Goal: Task Accomplishment & Management: Complete application form

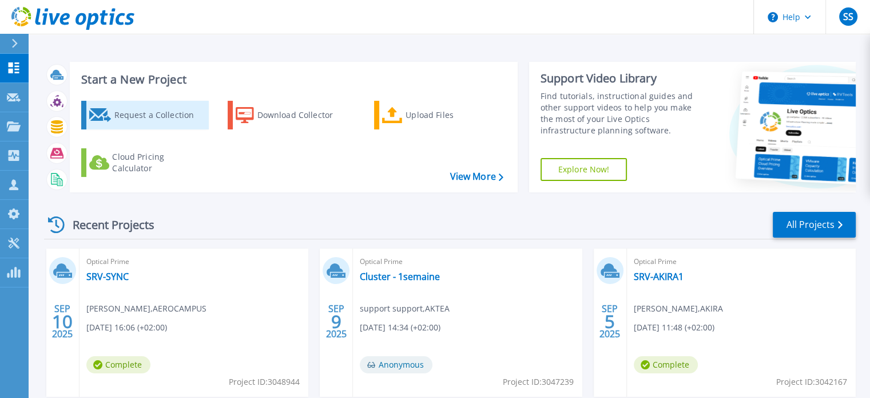
click at [147, 113] on div "Request a Collection" at bounding box center [160, 115] width 92 height 23
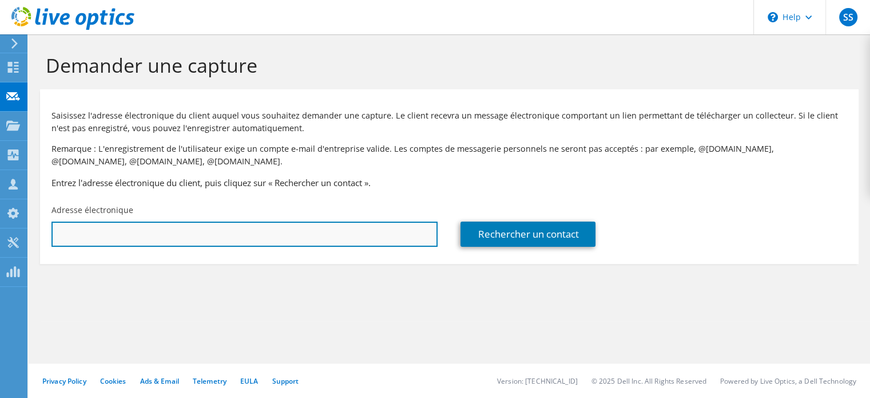
click at [149, 241] on input "text" at bounding box center [244, 233] width 386 height 25
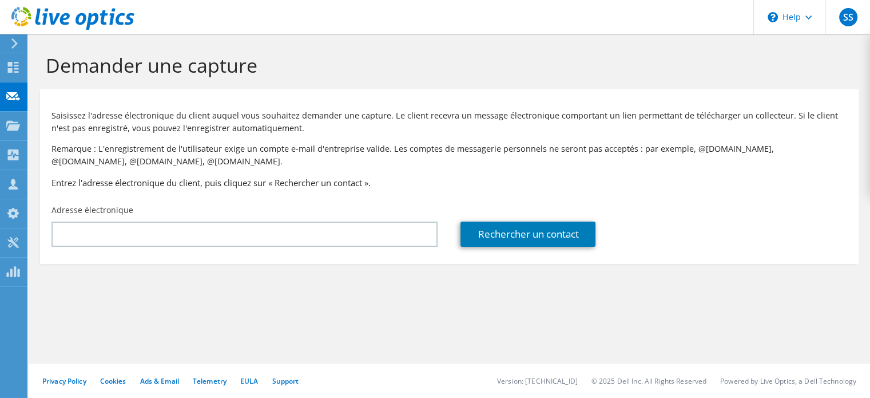
click at [542, 324] on div "Demander une capture Saisissez l'adresse électronique du client auquel vous sou…" at bounding box center [450, 215] width 842 height 363
click at [563, 131] on p "Saisissez l'adresse électronique du client auquel vous souhaitez demander une c…" at bounding box center [449, 121] width 796 height 25
click at [560, 175] on div "Saisissez l'adresse électronique du client auquel vous souhaitez demander une c…" at bounding box center [449, 147] width 819 height 104
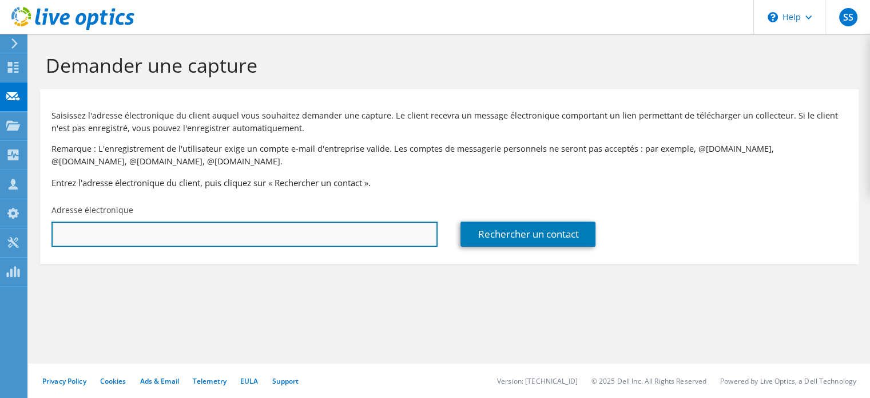
click at [183, 243] on input "text" at bounding box center [244, 233] width 386 height 25
paste input "Mahamadou KEBE <mahamadou.kebe@righini.com>"
drag, startPoint x: 133, startPoint y: 229, endPoint x: 27, endPoint y: 231, distance: 105.3
click at [27, 231] on div "SS Partenaire support support support@aktea.fr AKTEA My Profile Log Out \n Help…" at bounding box center [435, 199] width 870 height 398
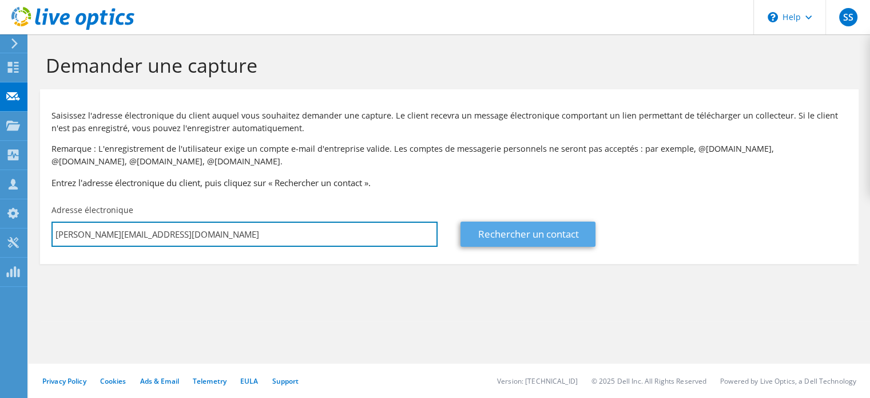
type input "mahamadou.kebe@righini.com"
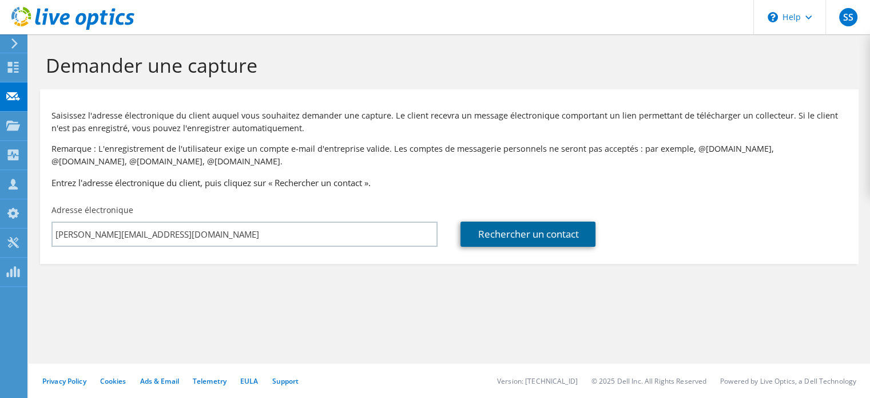
click at [550, 224] on link "Rechercher un contact" at bounding box center [528, 233] width 135 height 25
type input "RIGHINI SA"
type input "Mahamadou"
type input "Kebe"
type input "France"
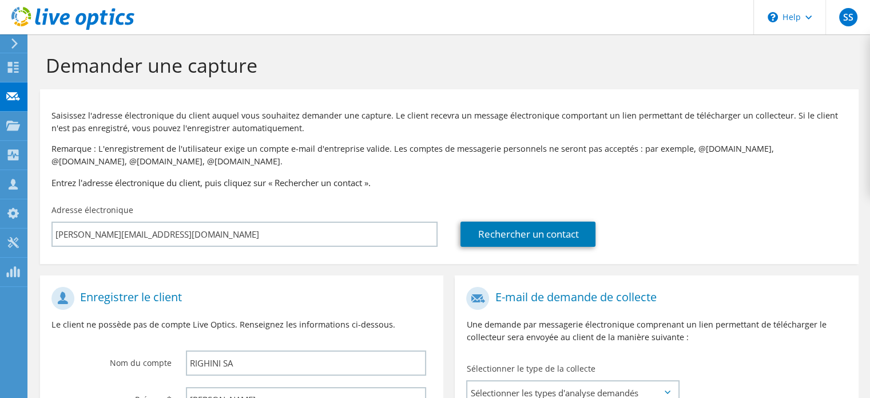
click at [80, 21] on icon at bounding box center [72, 18] width 123 height 23
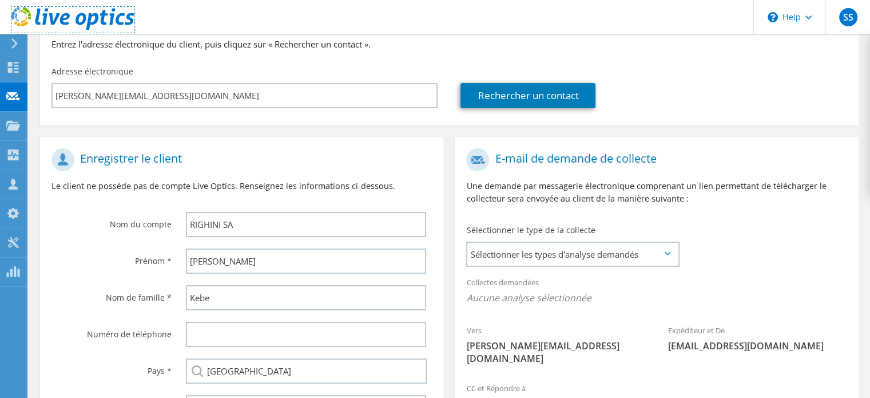
scroll to position [172, 0]
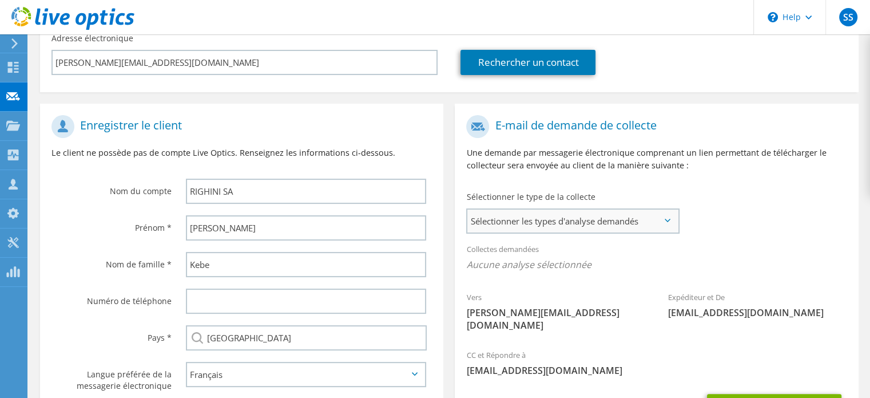
click at [641, 224] on span "Sélectionner les types d'analyse demandés" at bounding box center [572, 220] width 211 height 23
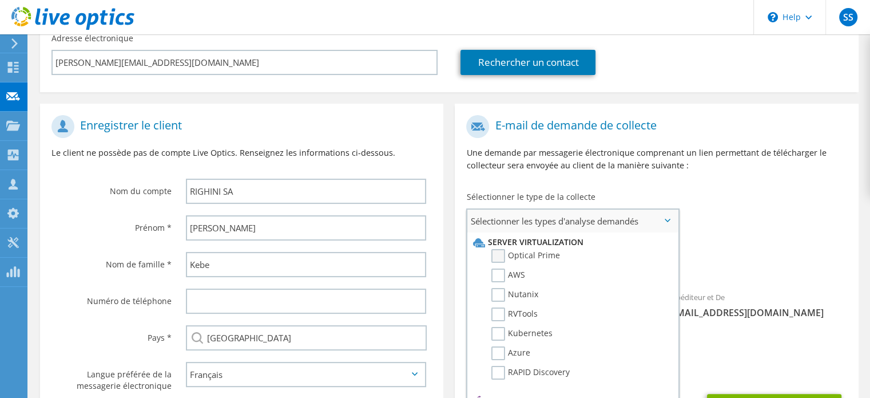
click at [496, 253] on label "Optical Prime" at bounding box center [526, 256] width 69 height 14
click at [0, 0] on input "Optical Prime" at bounding box center [0, 0] width 0 height 0
click at [545, 191] on label "Sélectionner le type de la collecte" at bounding box center [530, 196] width 129 height 11
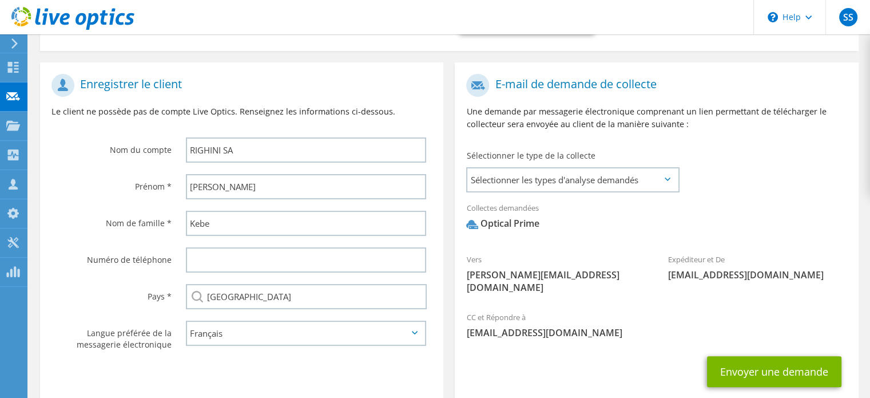
scroll to position [229, 0]
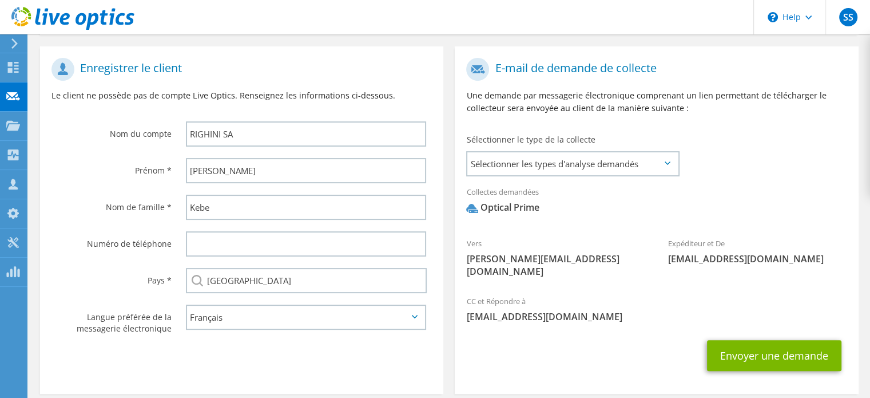
click at [727, 109] on p "Une demande par messagerie électronique comprenant un lien permettant de téléch…" at bounding box center [656, 101] width 381 height 25
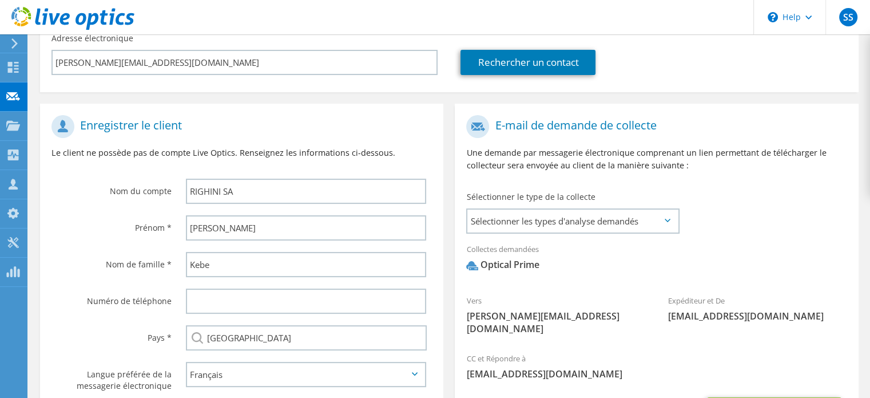
scroll to position [270, 0]
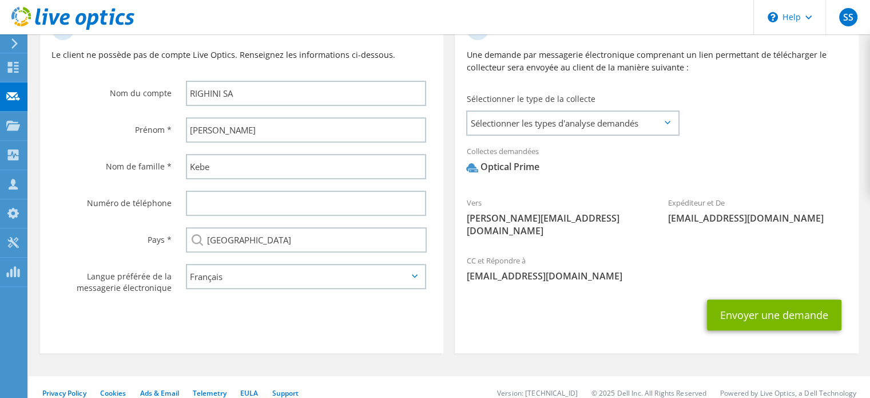
click at [563, 294] on div "Envoyer une demande" at bounding box center [656, 315] width 403 height 42
click at [763, 309] on button "Envoyer une demande" at bounding box center [774, 314] width 134 height 31
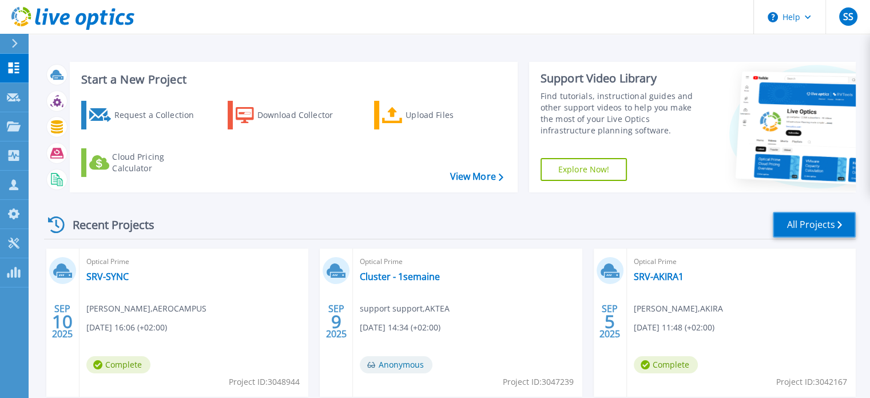
click at [815, 221] on link "All Projects" at bounding box center [814, 225] width 83 height 26
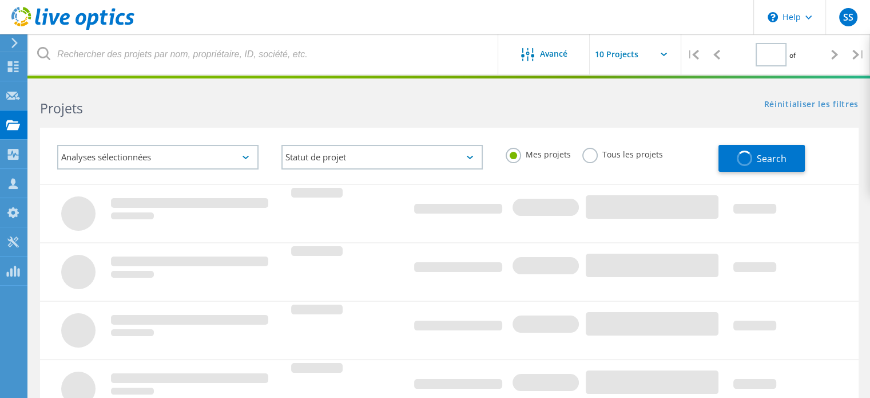
type input "1"
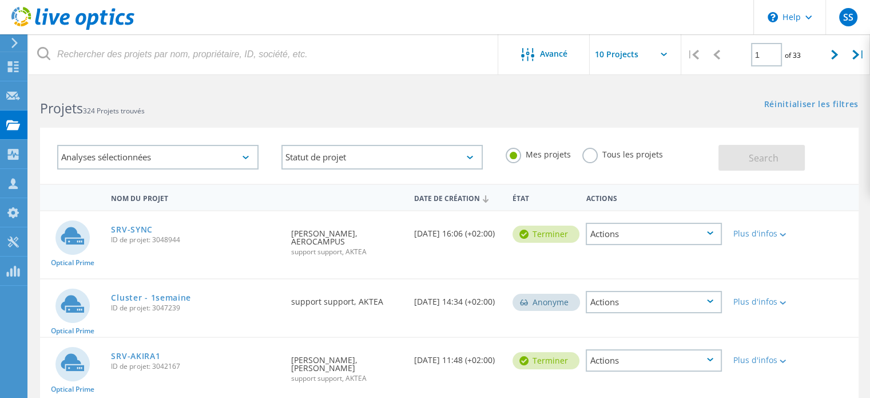
click at [624, 61] on input "text" at bounding box center [647, 54] width 114 height 40
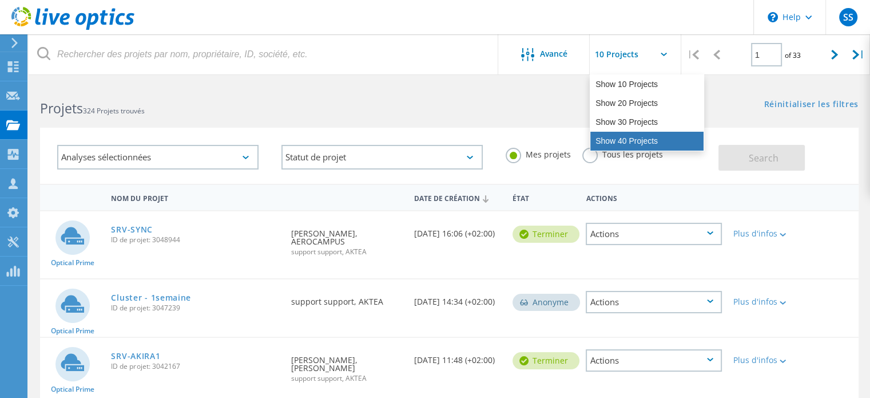
click at [631, 136] on div "Show 40 Projects" at bounding box center [647, 141] width 113 height 19
type input "Show 40 Projects"
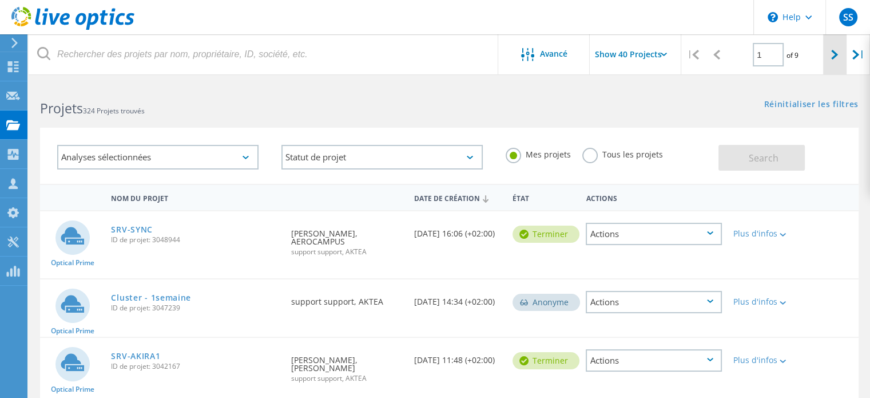
click at [834, 48] on div at bounding box center [834, 54] width 23 height 41
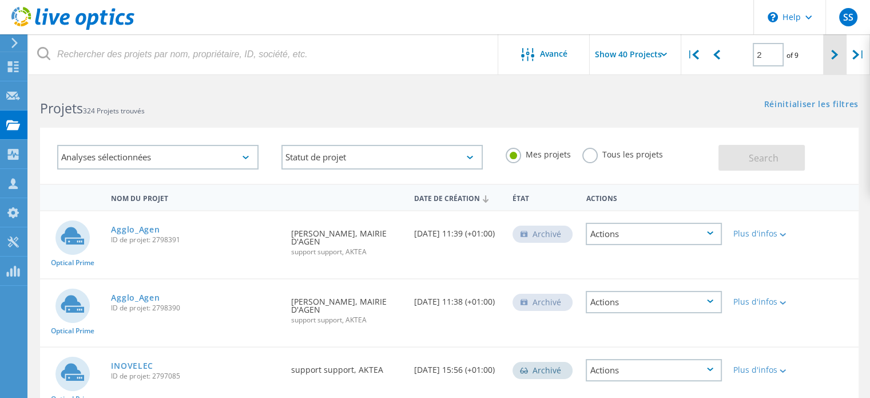
click at [829, 62] on div at bounding box center [834, 54] width 23 height 41
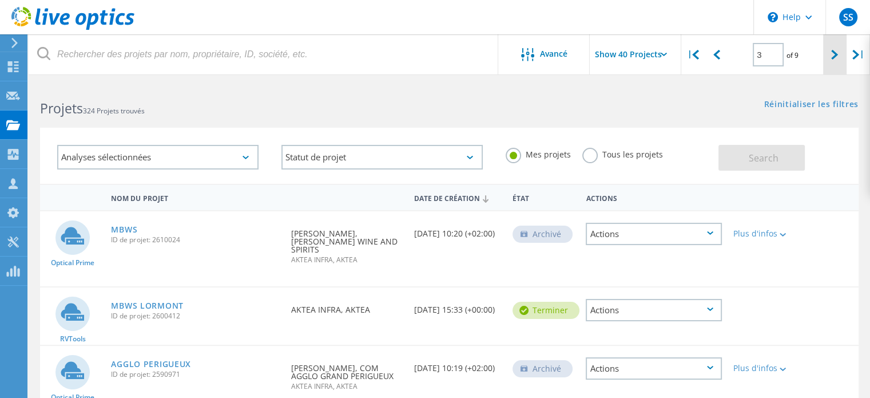
click at [832, 52] on icon at bounding box center [834, 55] width 7 height 10
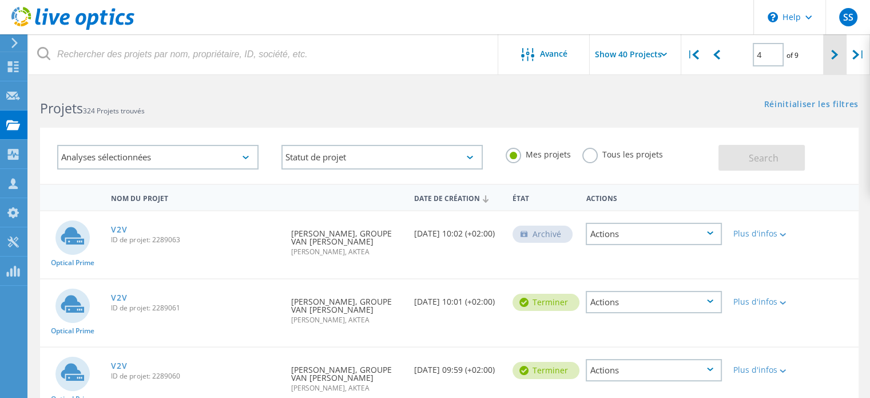
click at [831, 50] on div at bounding box center [834, 54] width 23 height 41
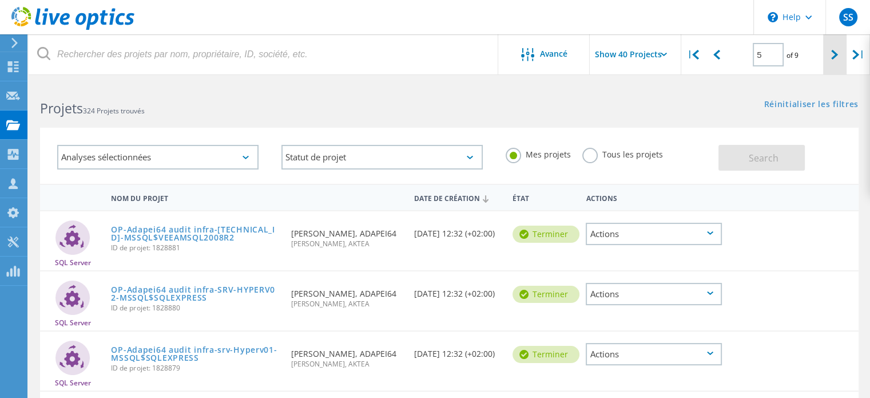
click at [838, 57] on icon at bounding box center [834, 55] width 7 height 10
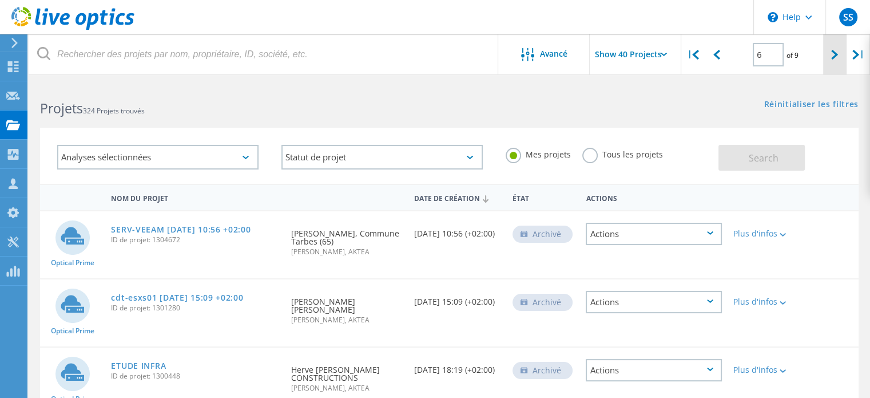
click at [828, 52] on div at bounding box center [834, 54] width 23 height 41
click at [831, 52] on icon at bounding box center [834, 55] width 7 height 10
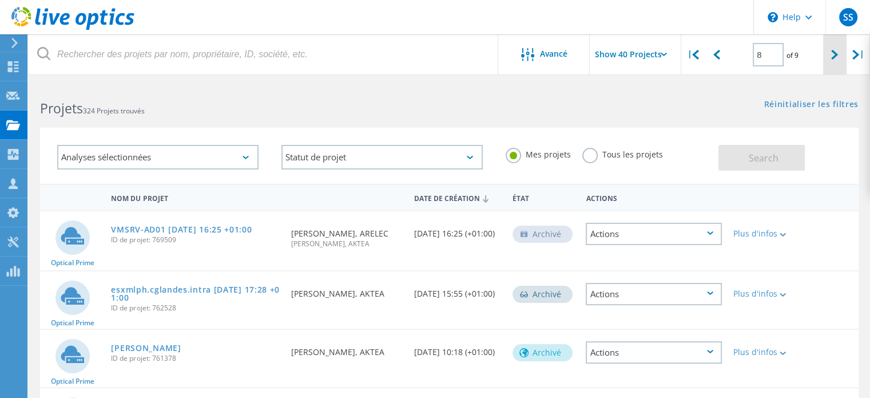
click at [826, 55] on div at bounding box center [834, 54] width 23 height 41
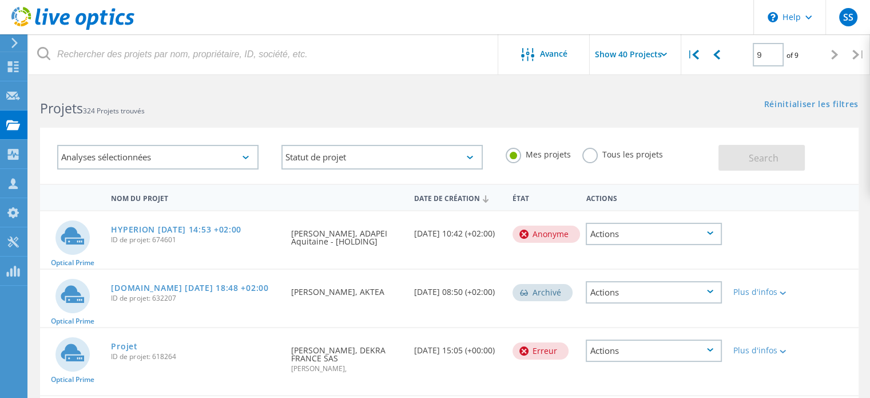
click at [730, 50] on div "9 of 9" at bounding box center [776, 50] width 94 height 32
click at [723, 52] on div at bounding box center [716, 54] width 23 height 41
type input "8"
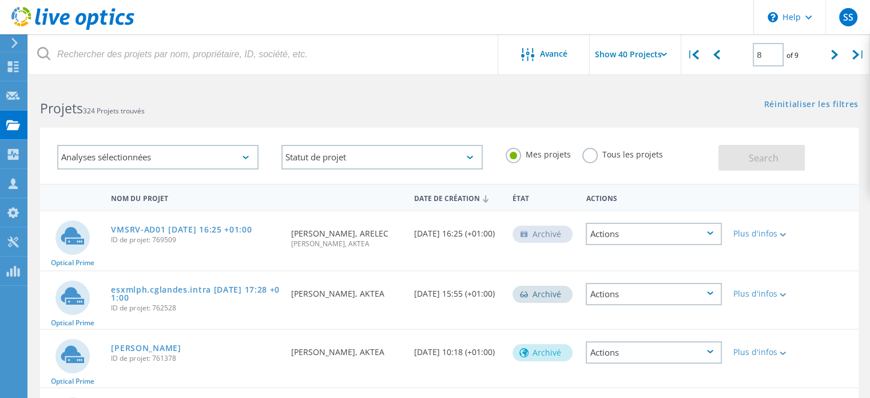
click at [96, 13] on use at bounding box center [72, 18] width 123 height 23
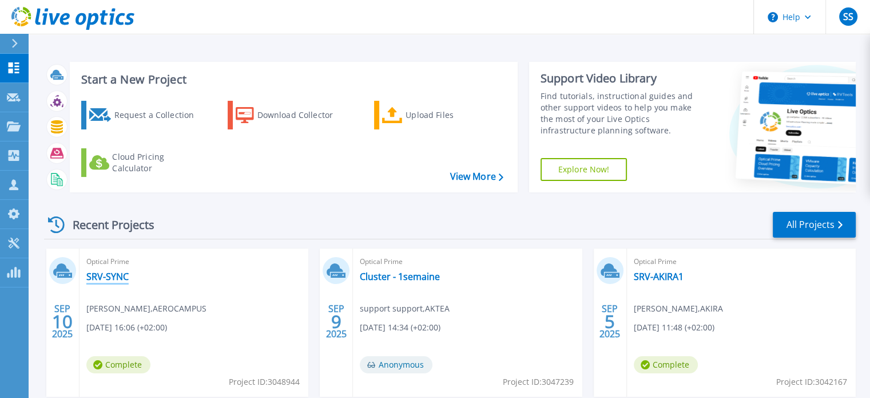
click at [112, 276] on link "SRV-SYNC" at bounding box center [107, 276] width 42 height 11
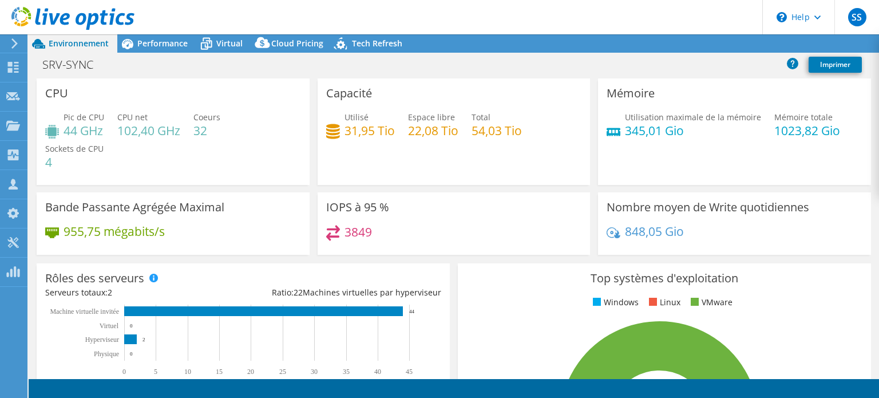
select select "EUFrankfurt"
select select "EUR"
radio input "true"
radio input "false"
click at [523, 268] on div "Top systèmes d'exploitation Windows Linux VMware 100.0% ESXi 7.0" at bounding box center [664, 400] width 413 height 274
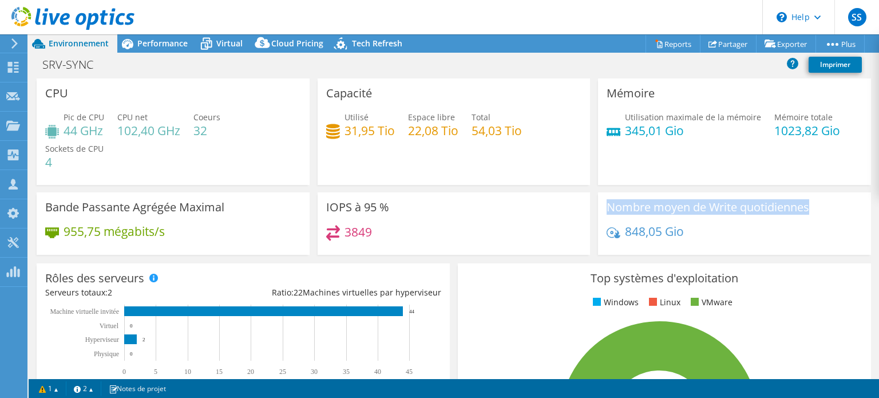
drag, startPoint x: 793, startPoint y: 208, endPoint x: 597, endPoint y: 209, distance: 195.7
click at [598, 209] on div "Nombre moyen de Write quotidiennes 848,05 Gio" at bounding box center [734, 223] width 273 height 62
click at [613, 210] on h3 "Nombre moyen de Write quotidiennes" at bounding box center [708, 207] width 203 height 13
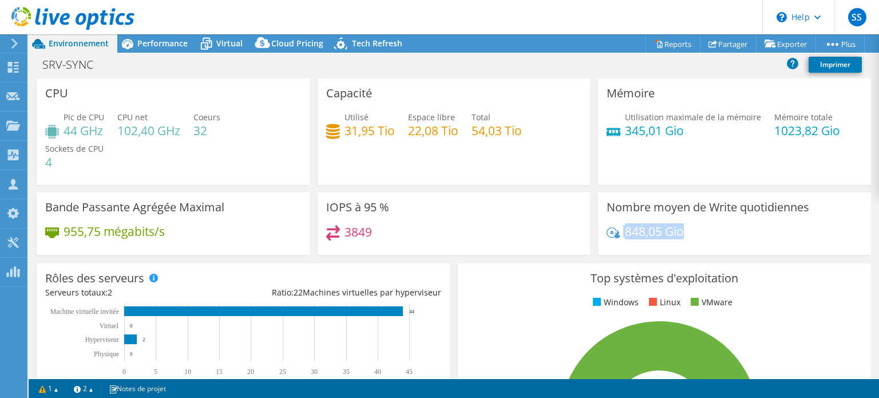
drag, startPoint x: 663, startPoint y: 232, endPoint x: 608, endPoint y: 235, distance: 55.6
click at [608, 235] on div "848,05 Gio" at bounding box center [735, 237] width 256 height 24
click at [715, 42] on link "Partager" at bounding box center [728, 44] width 57 height 18
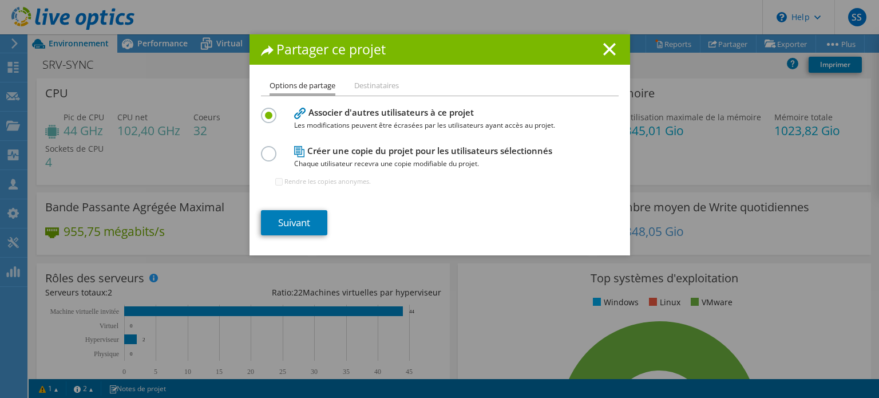
click at [613, 45] on h1 "Partager ce projet" at bounding box center [440, 49] width 358 height 13
click at [604, 46] on line at bounding box center [609, 48] width 11 height 11
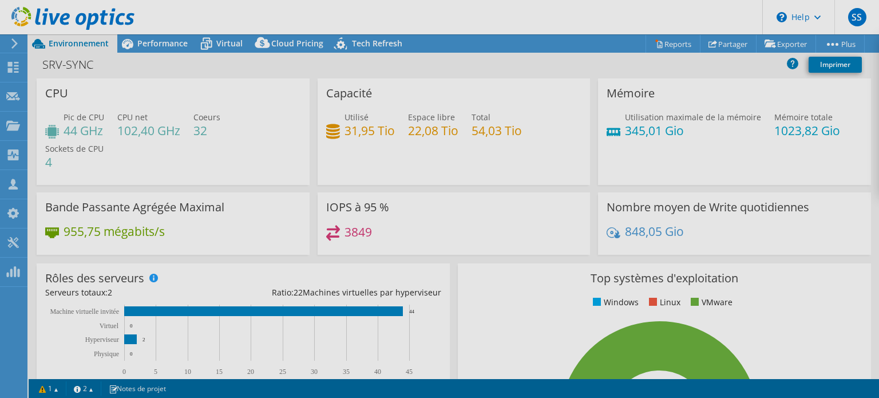
click at [669, 45] on div at bounding box center [439, 199] width 879 height 398
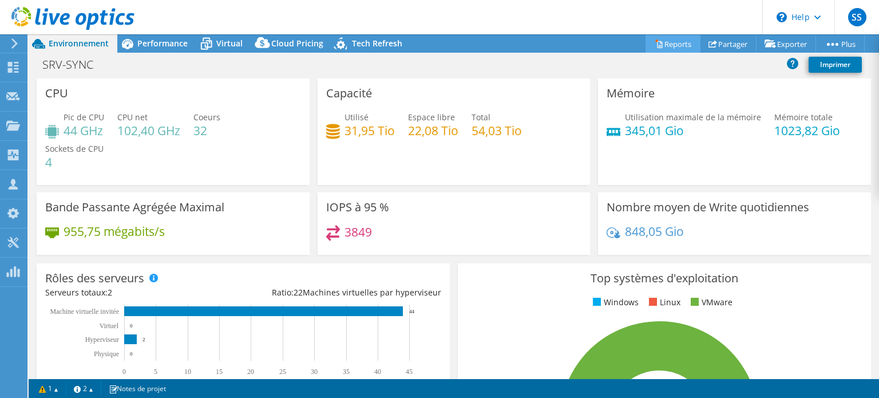
click at [665, 42] on link "Reports" at bounding box center [672, 44] width 55 height 18
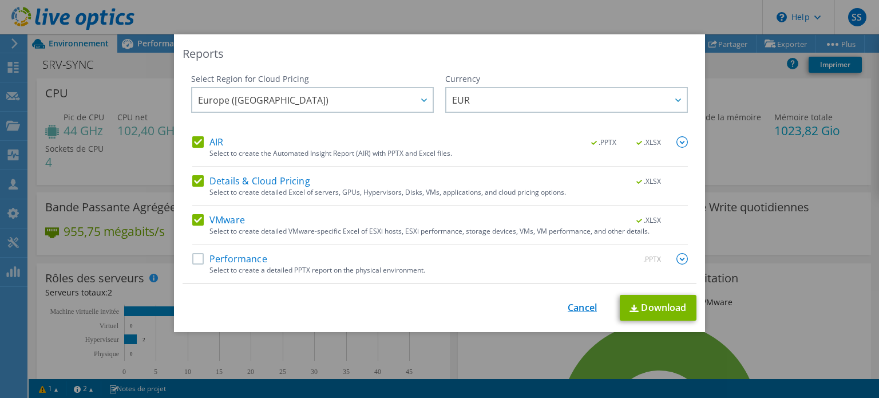
click at [572, 304] on link "Cancel" at bounding box center [582, 307] width 29 height 11
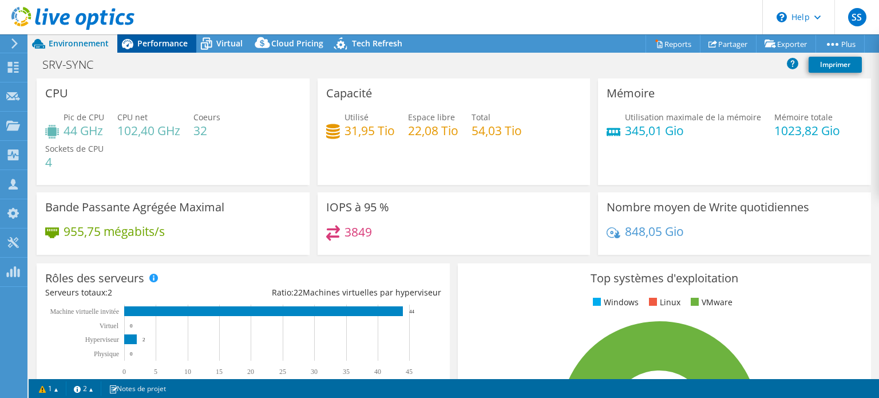
click at [167, 50] on div "Performance" at bounding box center [156, 43] width 79 height 18
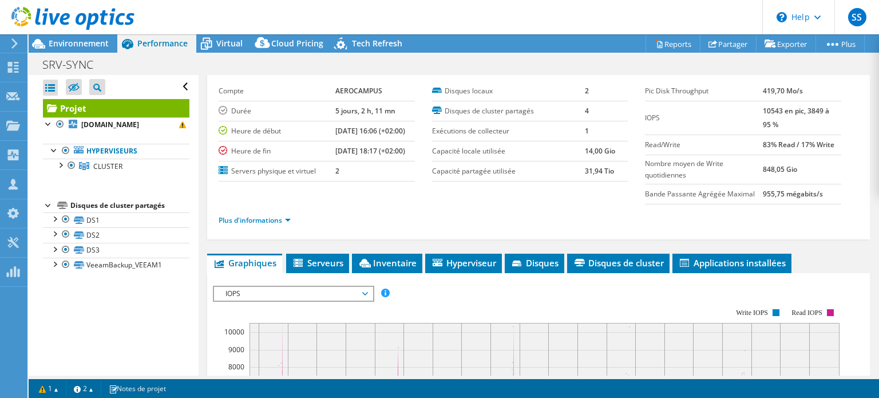
scroll to position [57, 0]
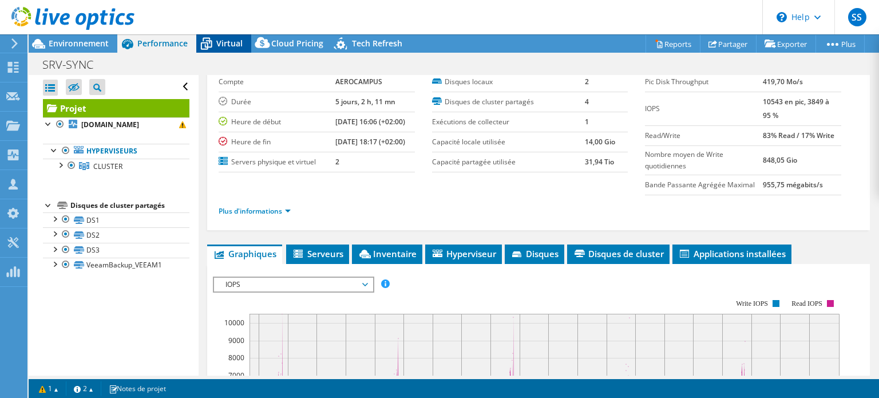
click at [225, 50] on div "Virtual" at bounding box center [223, 43] width 55 height 18
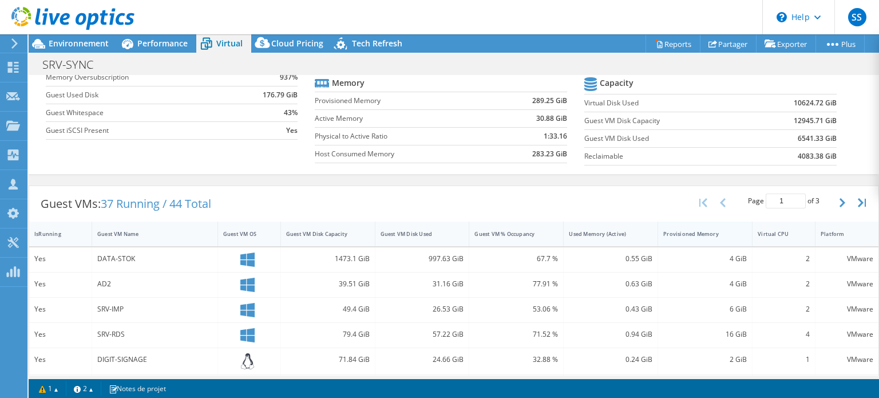
scroll to position [0, 0]
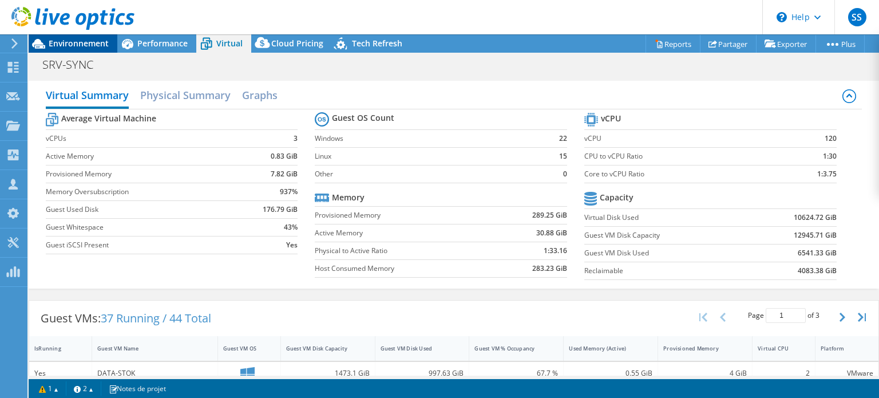
click at [89, 43] on span "Environnement" at bounding box center [79, 43] width 60 height 11
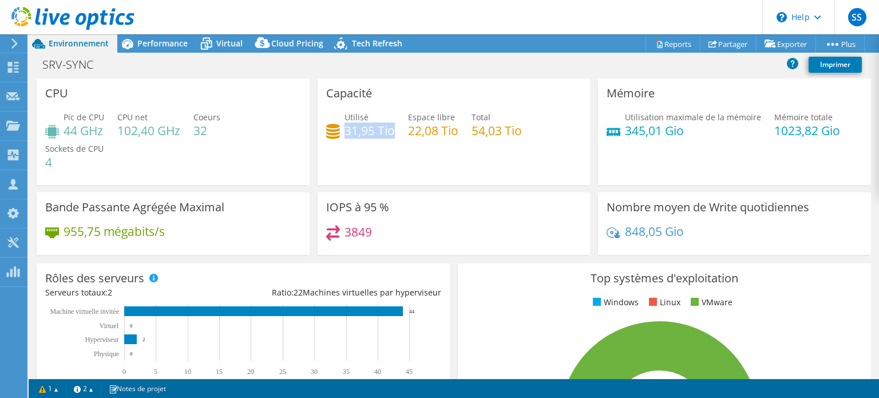
drag, startPoint x: 343, startPoint y: 129, endPoint x: 391, endPoint y: 132, distance: 48.1
click at [391, 132] on h4 "31,95 Tio" at bounding box center [369, 130] width 50 height 13
drag, startPoint x: 407, startPoint y: 130, endPoint x: 445, endPoint y: 130, distance: 37.8
click at [445, 130] on h4 "22,08 Tio" at bounding box center [433, 130] width 50 height 13
drag, startPoint x: 515, startPoint y: 132, endPoint x: 476, endPoint y: 133, distance: 38.9
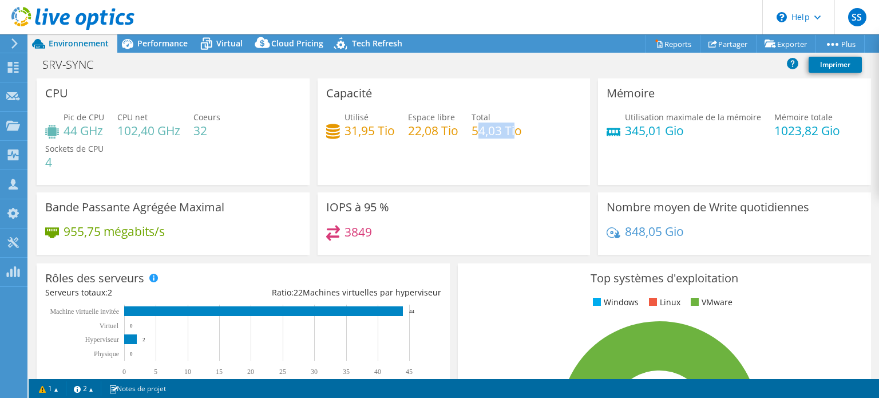
click at [476, 133] on h4 "54,03 Tio" at bounding box center [496, 130] width 50 height 13
drag, startPoint x: 390, startPoint y: 132, endPoint x: 343, endPoint y: 134, distance: 47.0
click at [344, 134] on h4 "31,95 Tio" at bounding box center [369, 130] width 50 height 13
click at [226, 44] on span "Virtual" at bounding box center [229, 43] width 26 height 11
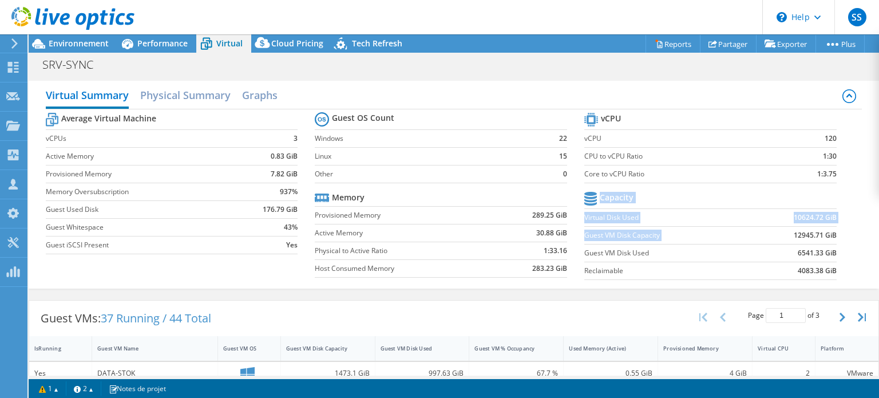
drag, startPoint x: 829, startPoint y: 232, endPoint x: 757, endPoint y: 238, distance: 71.8
click at [757, 238] on section "vCPU vCPU 120 CPU to vCPU Ratio 1:30 Core to vCPU Ratio 1:3.75 Capacity Virtual…" at bounding box center [719, 198] width 270 height 176
click at [755, 238] on td "12945.71 GiB" at bounding box center [793, 235] width 87 height 18
click at [806, 234] on b "12945.71 GiB" at bounding box center [815, 234] width 43 height 11
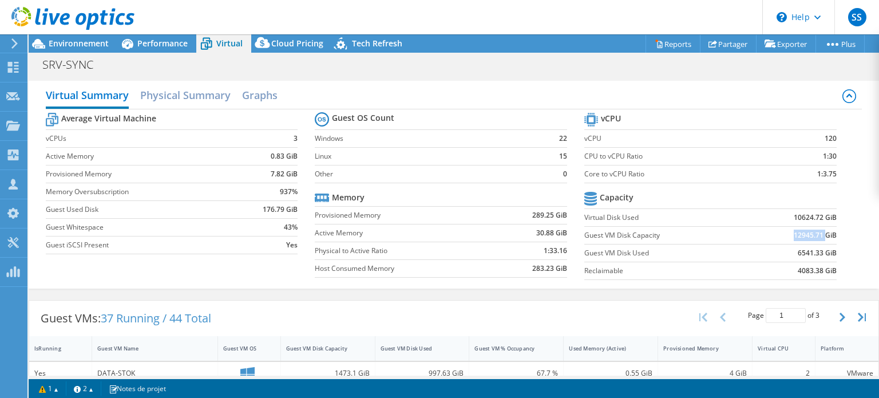
click at [806, 234] on b "12945.71 GiB" at bounding box center [815, 234] width 43 height 11
click at [825, 137] on b "120" at bounding box center [831, 138] width 12 height 11
click at [80, 43] on span "Environnement" at bounding box center [79, 43] width 60 height 11
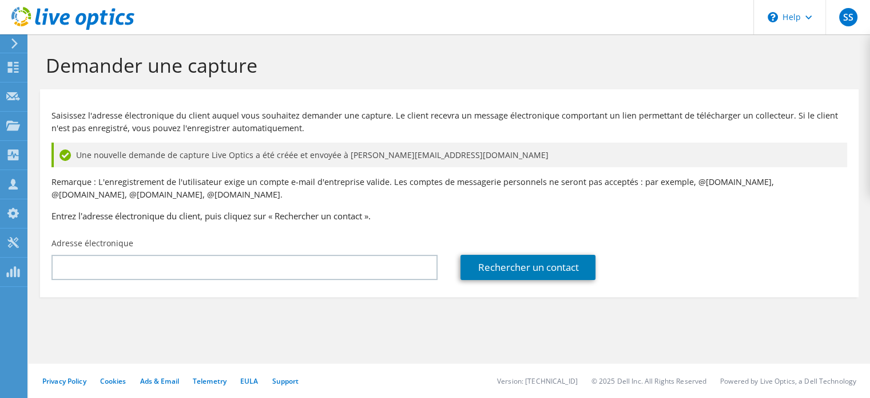
click at [78, 11] on icon at bounding box center [72, 18] width 123 height 23
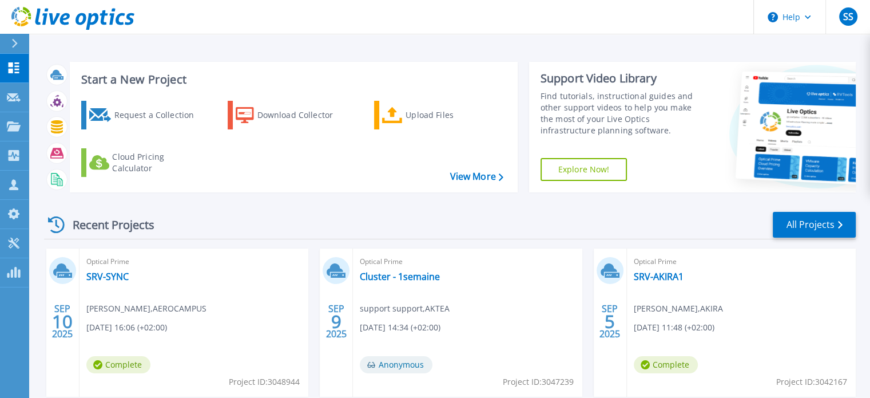
click at [523, 240] on div "Recent Projects All Projects [DATE] Optical Prime SRV-SYNC [PERSON_NAME] , AERO…" at bounding box center [450, 400] width 812 height 398
click at [62, 9] on icon at bounding box center [72, 18] width 123 height 23
